Goal: Information Seeking & Learning: Learn about a topic

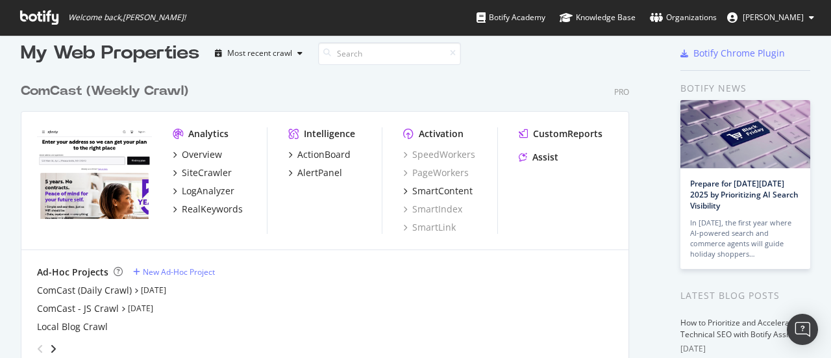
drag, startPoint x: 283, startPoint y: 258, endPoint x: 286, endPoint y: 237, distance: 21.0
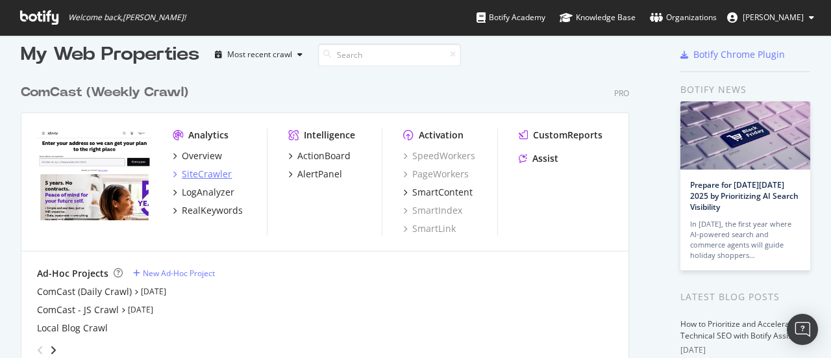
click at [212, 169] on div "SiteCrawler" at bounding box center [207, 174] width 50 height 13
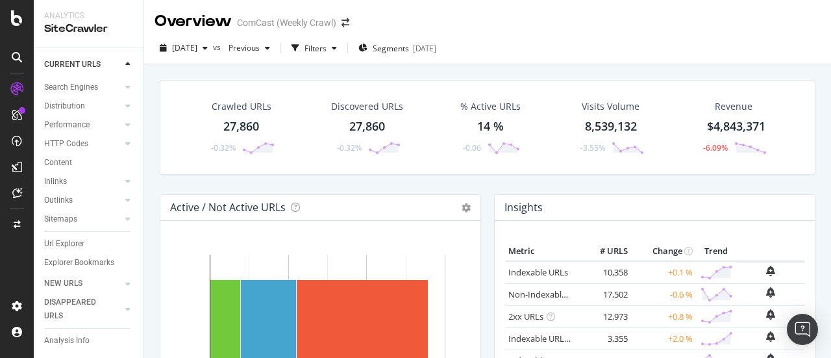
scroll to position [91, 0]
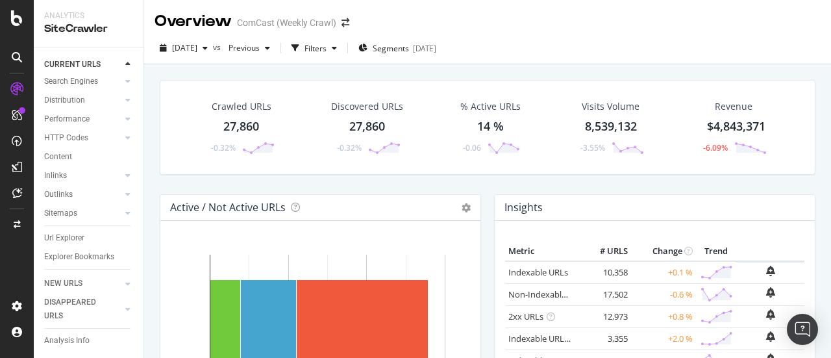
drag, startPoint x: 64, startPoint y: 227, endPoint x: 383, endPoint y: 2, distance: 390.5
click at [64, 231] on div "Url Explorer" at bounding box center [64, 238] width 40 height 14
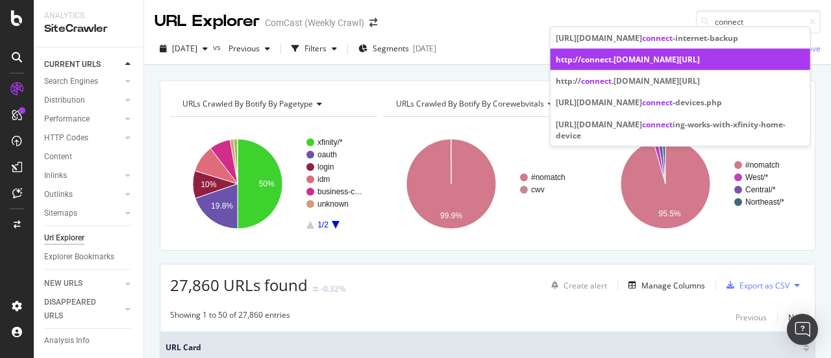
type input "connect"
click at [664, 65] on div "http:// connect .[DOMAIN_NAME][URL]" at bounding box center [680, 59] width 249 height 11
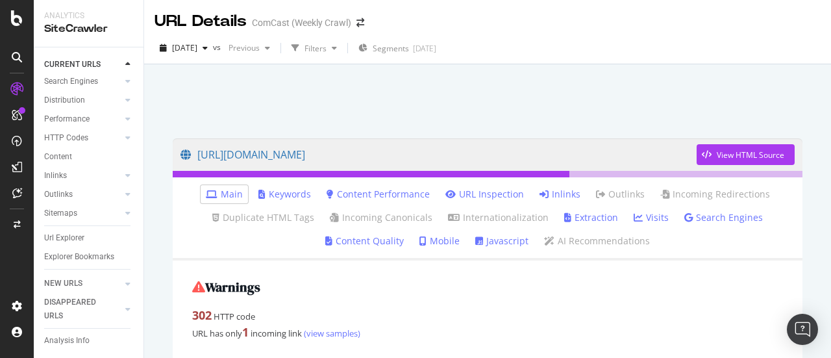
click at [566, 194] on link "Inlinks" at bounding box center [560, 194] width 41 height 13
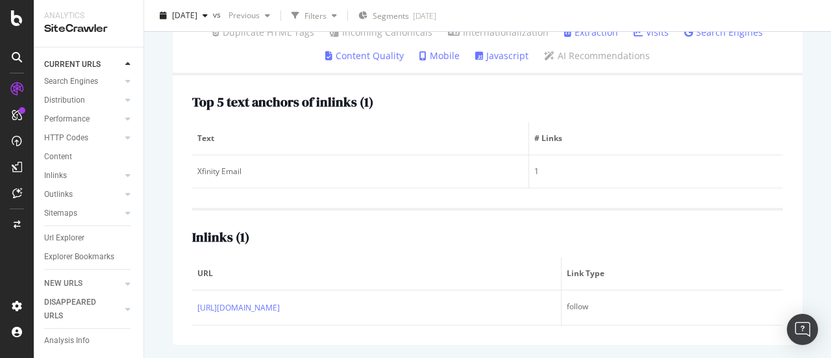
scroll to position [197, 0]
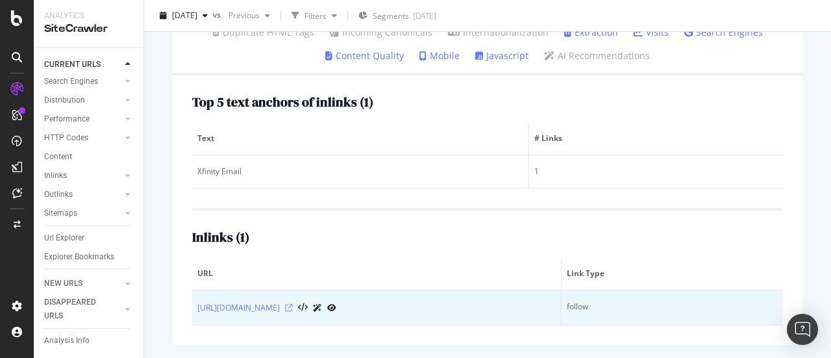
click at [293, 304] on icon at bounding box center [289, 308] width 8 height 8
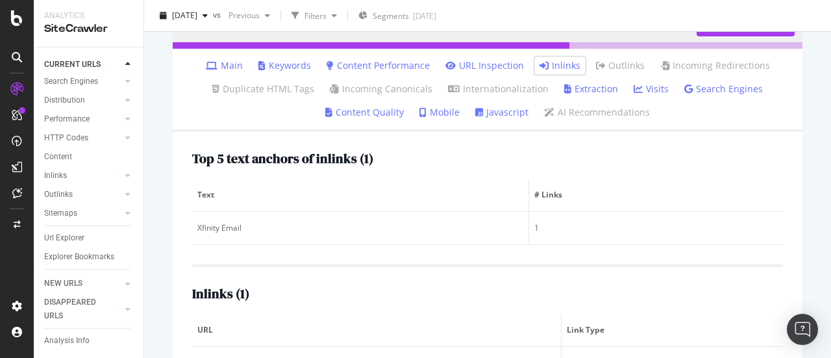
scroll to position [0, 0]
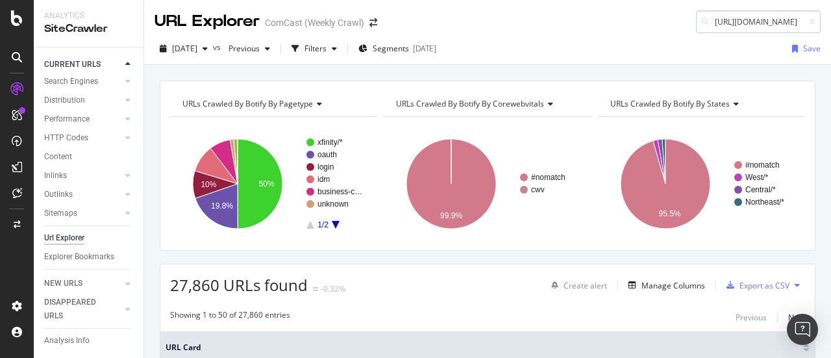
scroll to position [0, 29]
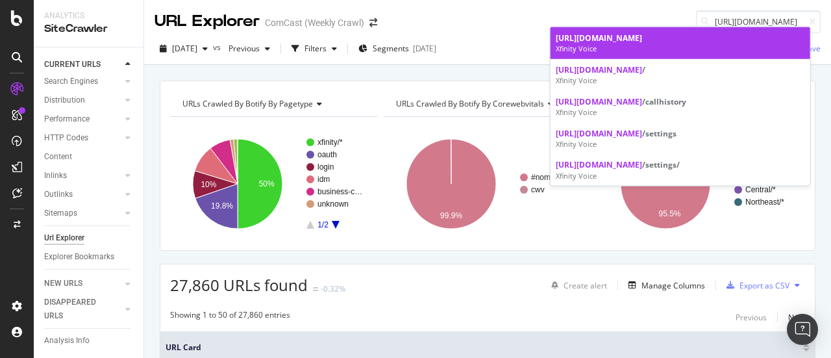
type input "[URL][DOMAIN_NAME]"
click at [645, 44] on div "Xfinity Voice" at bounding box center [680, 49] width 249 height 10
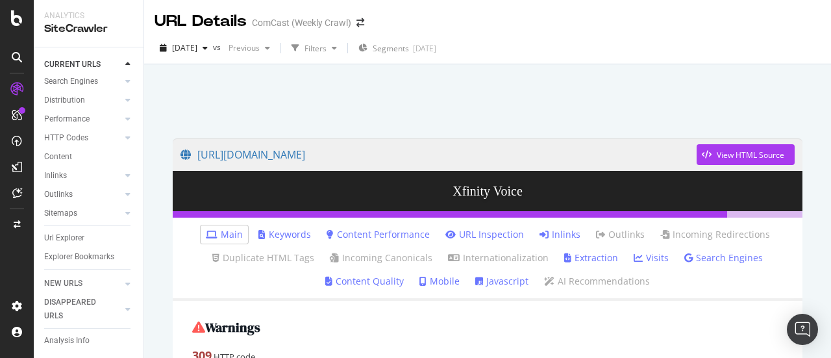
click at [559, 234] on link "Inlinks" at bounding box center [560, 234] width 41 height 13
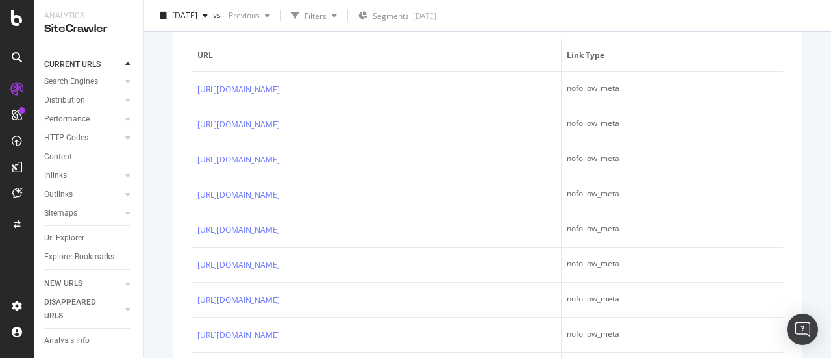
scroll to position [574, 0]
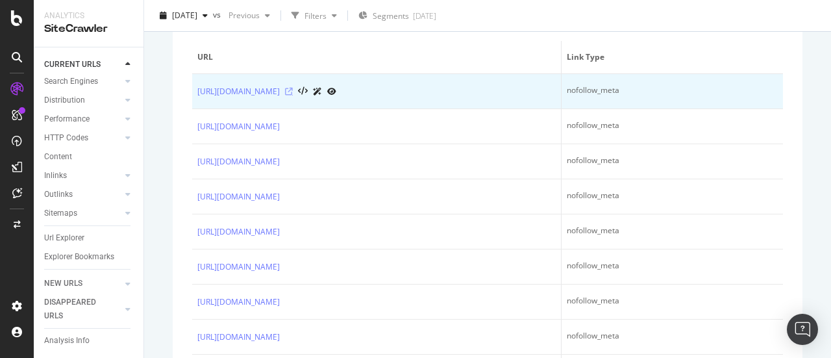
click at [293, 88] on icon at bounding box center [289, 92] width 8 height 8
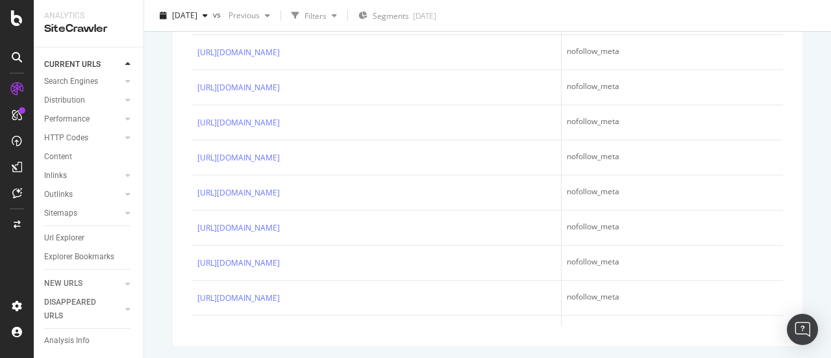
scroll to position [0, 0]
